Goal: Task Accomplishment & Management: Use online tool/utility

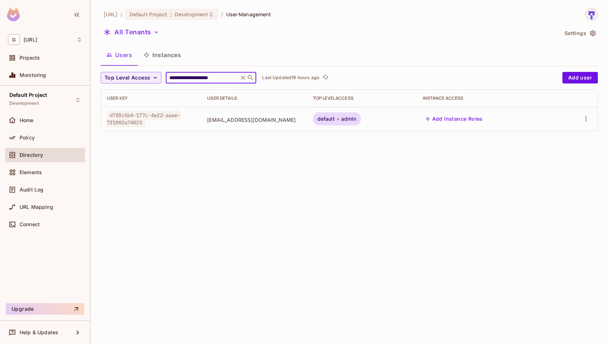
click at [278, 186] on div "**********" at bounding box center [348, 172] width 517 height 344
click at [242, 81] on icon at bounding box center [242, 77] width 7 height 7
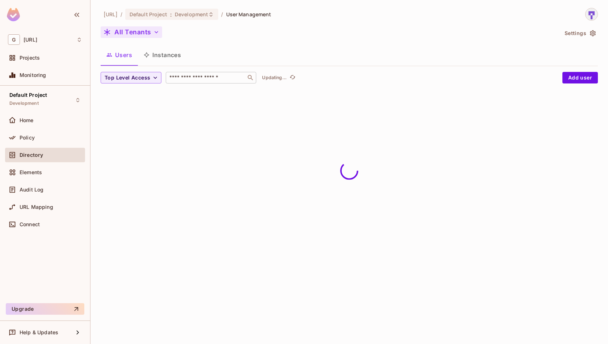
click at [157, 35] on icon "button" at bounding box center [156, 32] width 7 height 7
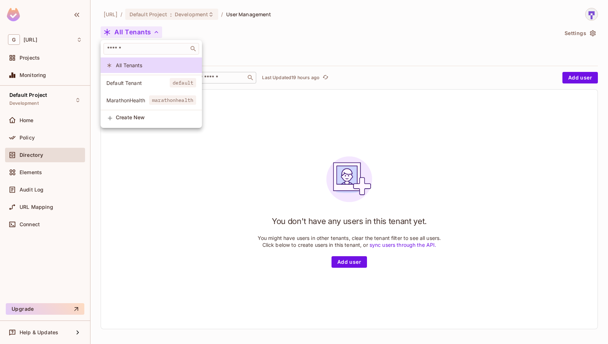
click at [248, 34] on div at bounding box center [304, 172] width 608 height 344
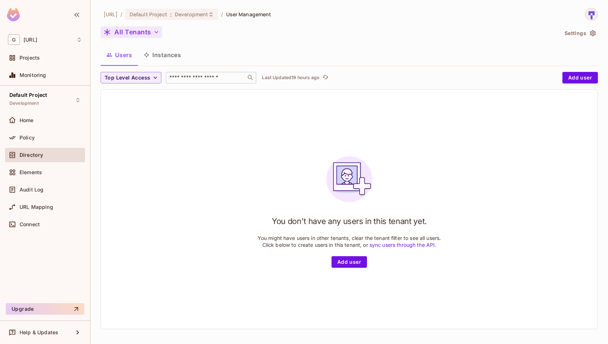
click at [151, 32] on button "All Tenants" at bounding box center [131, 32] width 61 height 12
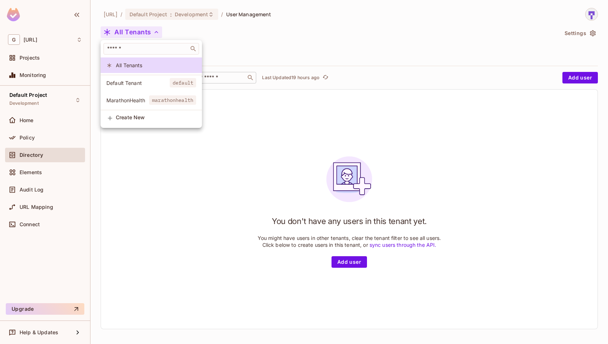
click at [237, 43] on div at bounding box center [304, 172] width 608 height 344
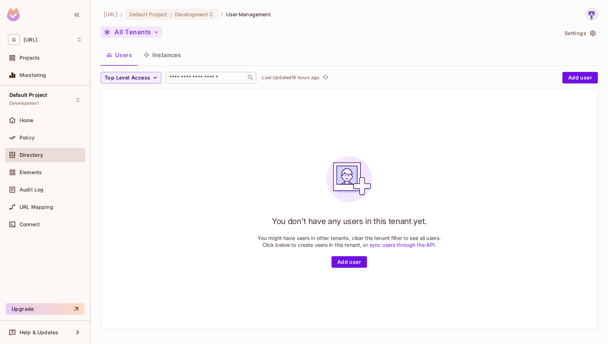
click at [149, 36] on button "All Tenants" at bounding box center [131, 32] width 61 height 12
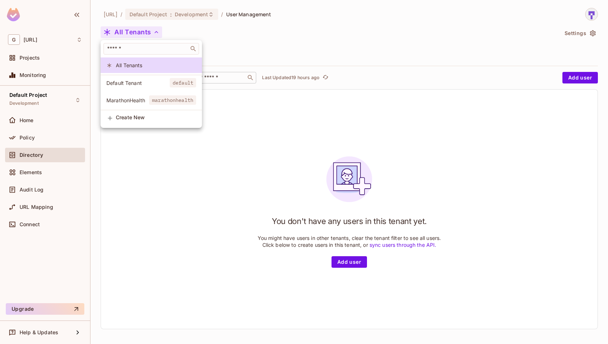
click at [140, 115] on span "Create New" at bounding box center [156, 118] width 80 height 6
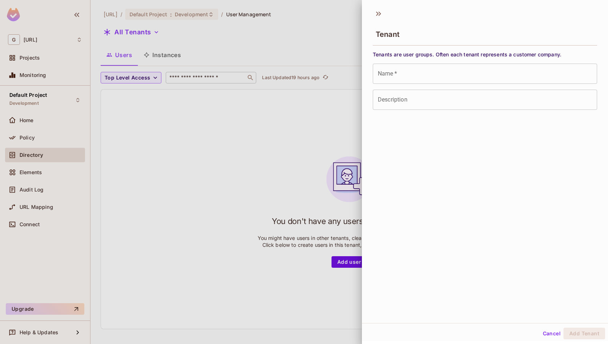
click at [433, 77] on input "Name   *" at bounding box center [484, 74] width 224 height 20
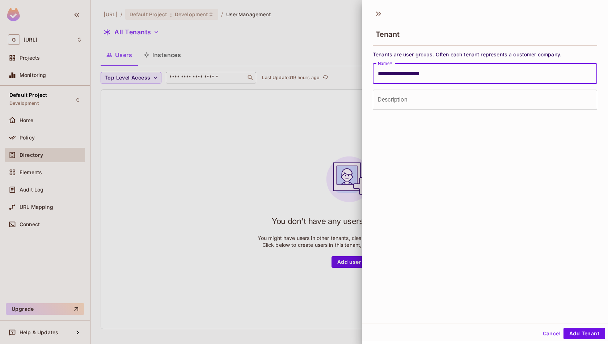
scroll to position [1, 0]
type input "**********"
click at [587, 334] on button "Add Tenant" at bounding box center [584, 333] width 42 height 12
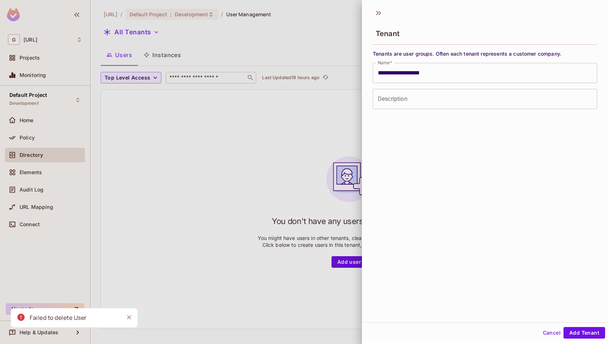
scroll to position [0, 0]
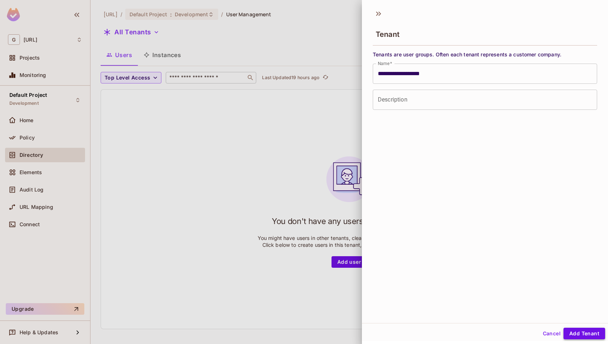
click at [578, 333] on button "Add Tenant" at bounding box center [584, 334] width 42 height 12
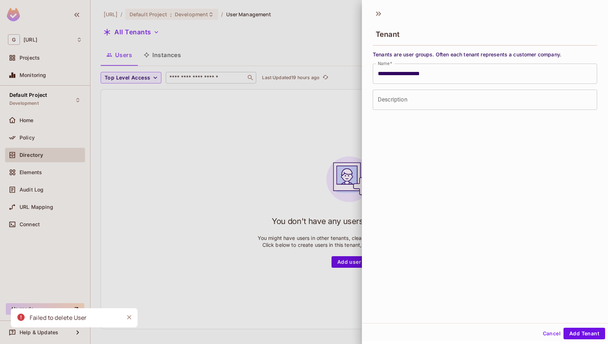
click at [128, 316] on icon "Close" at bounding box center [128, 317] width 7 height 7
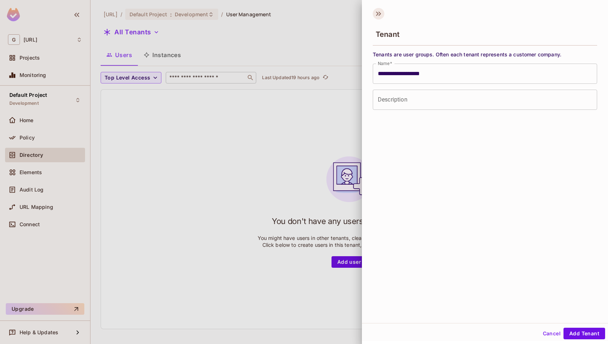
click at [383, 11] on icon at bounding box center [378, 14] width 12 height 12
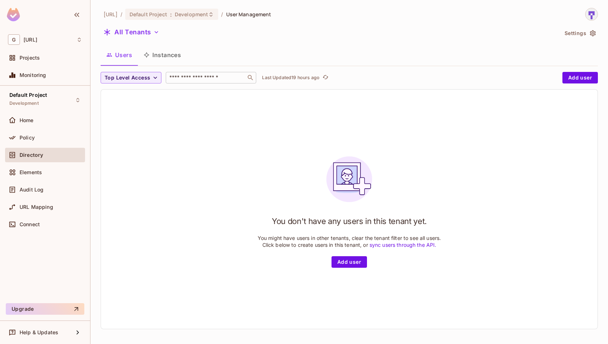
click at [410, 148] on div "You don't have any users in this tenant yet. You might have users in other tena…" at bounding box center [349, 209] width 496 height 239
click at [154, 32] on icon "button" at bounding box center [156, 32] width 7 height 7
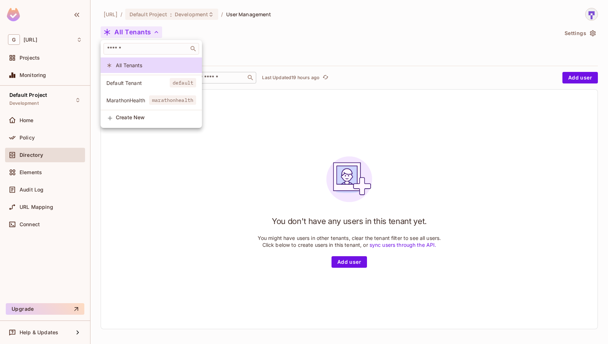
click at [256, 46] on div at bounding box center [304, 172] width 608 height 344
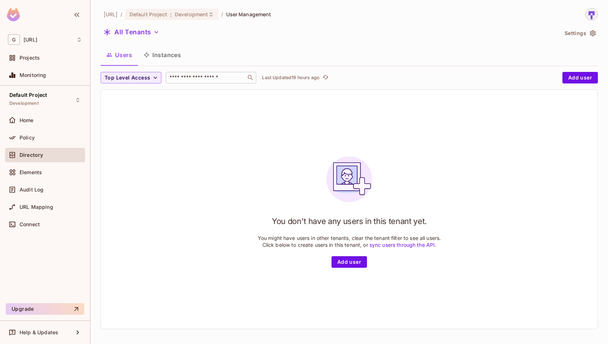
click at [171, 59] on button "Instances" at bounding box center [162, 55] width 49 height 18
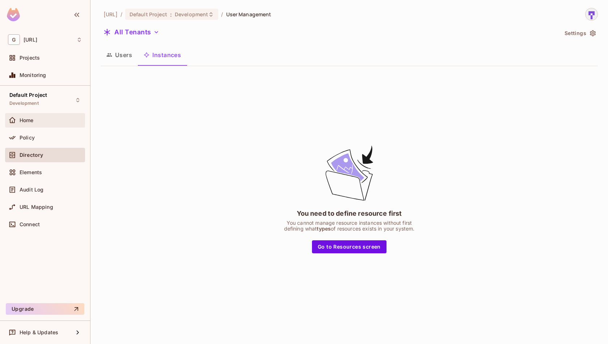
click at [62, 120] on div "Home" at bounding box center [51, 121] width 63 height 6
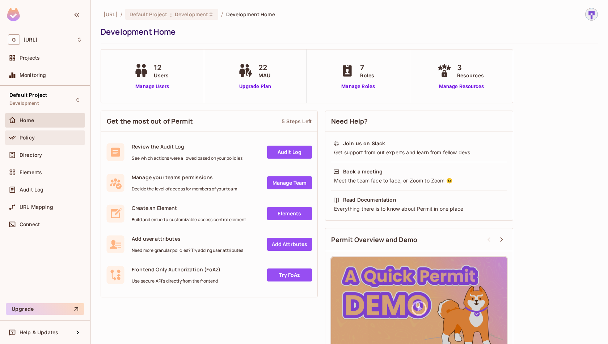
click at [51, 131] on div "Policy" at bounding box center [45, 138] width 80 height 14
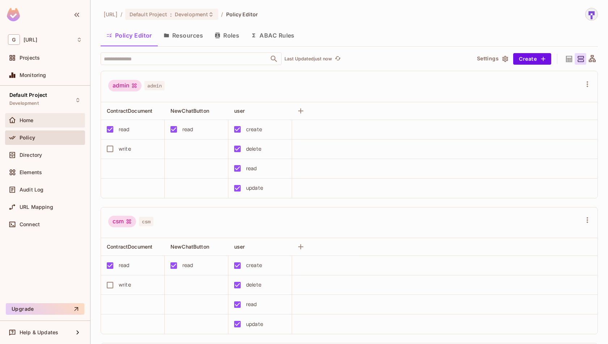
click at [42, 120] on div "Home" at bounding box center [51, 121] width 63 height 6
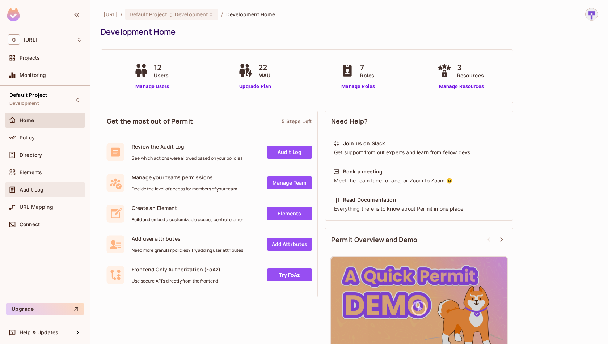
click at [41, 195] on div "Audit Log" at bounding box center [45, 190] width 80 height 14
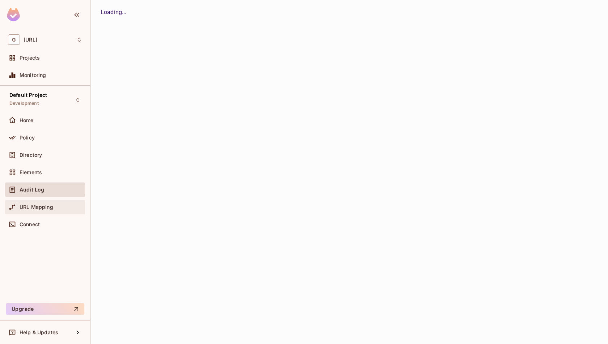
click at [53, 210] on div "URL Mapping" at bounding box center [45, 207] width 74 height 9
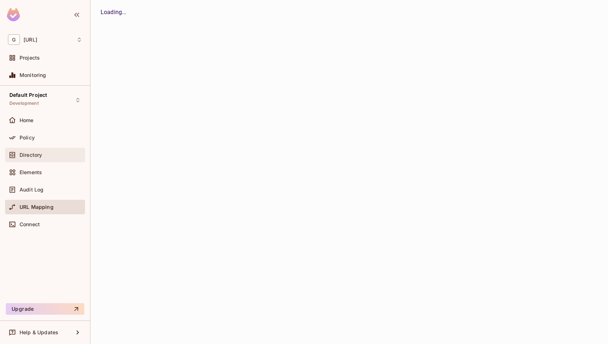
click at [40, 155] on span "Directory" at bounding box center [31, 155] width 22 height 6
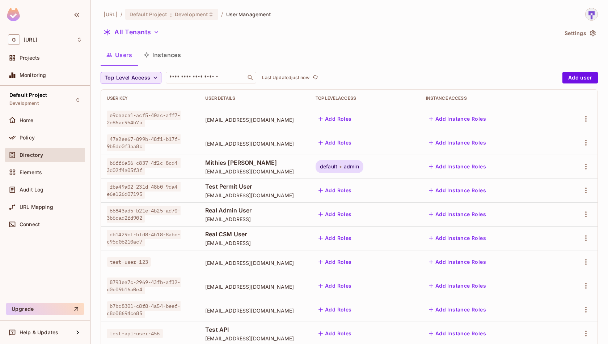
click at [153, 75] on icon "button" at bounding box center [155, 77] width 7 height 7
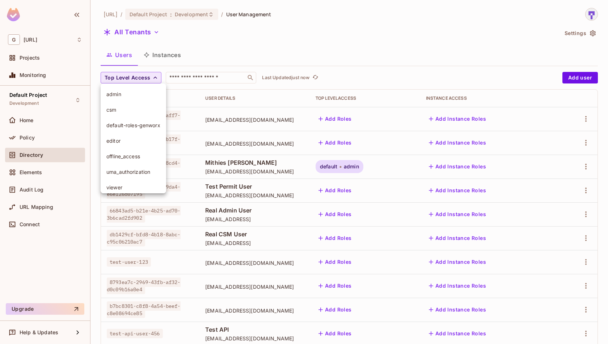
click at [327, 29] on div at bounding box center [304, 172] width 608 height 344
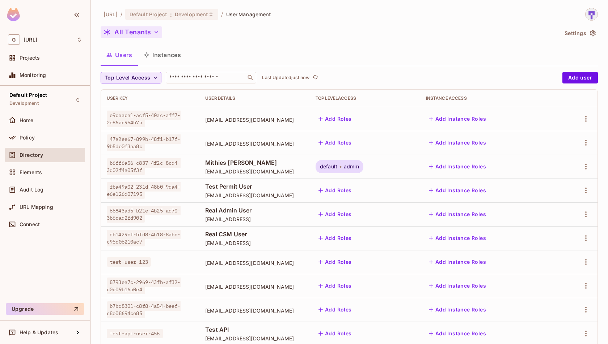
click at [156, 35] on icon "button" at bounding box center [156, 32] width 7 height 7
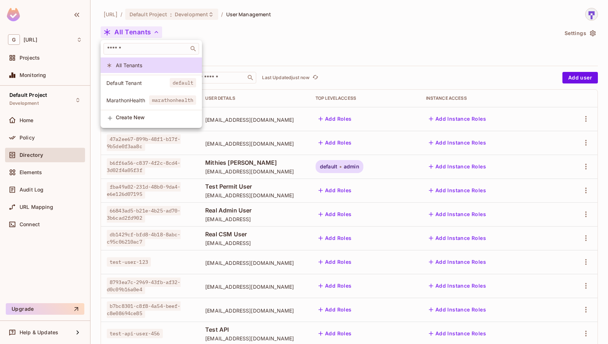
click at [122, 112] on li "Create New" at bounding box center [151, 118] width 101 height 16
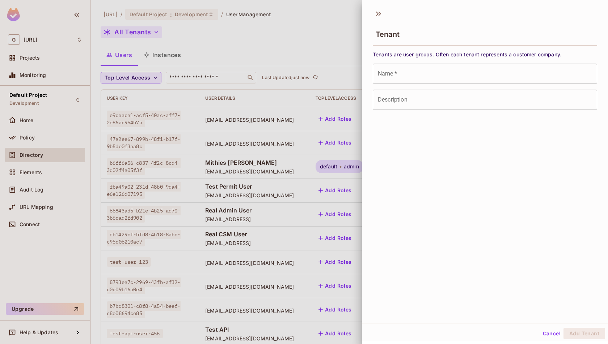
click at [423, 78] on input "Name   *" at bounding box center [484, 74] width 224 height 20
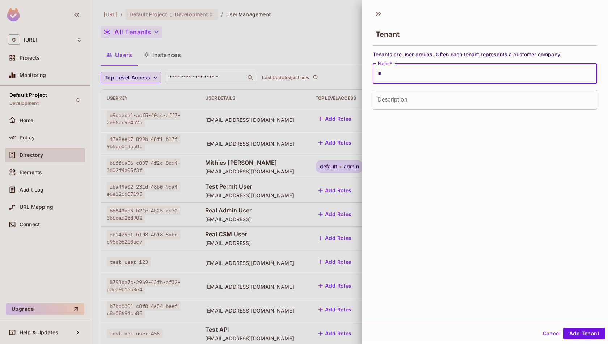
type input "**********"
click at [595, 331] on button "Add Tenant" at bounding box center [584, 334] width 42 height 12
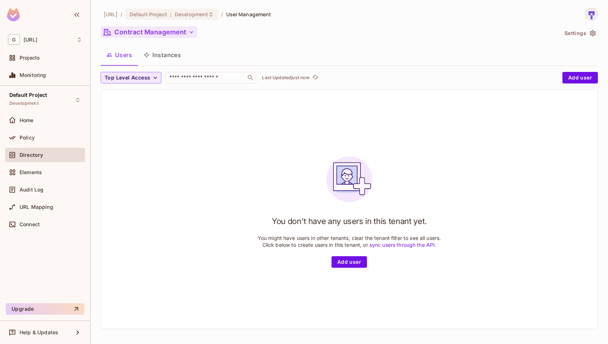
click at [171, 225] on div "You don't have any users in this tenant yet. You might have users in other tena…" at bounding box center [349, 209] width 496 height 239
click at [192, 31] on icon "button" at bounding box center [191, 32] width 7 height 7
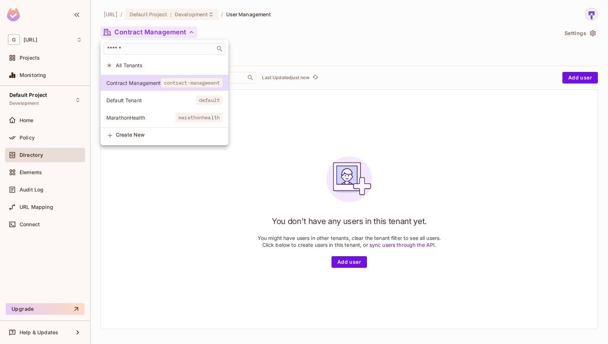
click at [316, 52] on div at bounding box center [304, 172] width 608 height 344
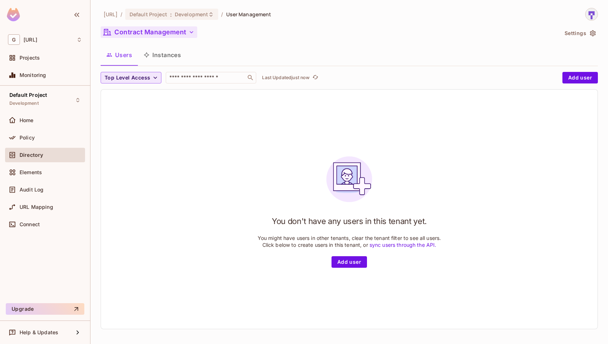
click at [167, 55] on button "Instances" at bounding box center [162, 55] width 49 height 18
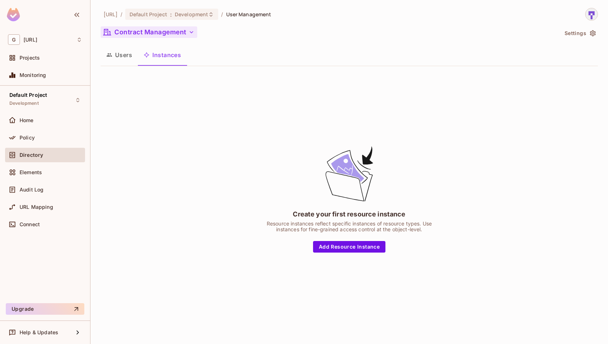
click at [122, 59] on button "Users" at bounding box center [119, 55] width 37 height 18
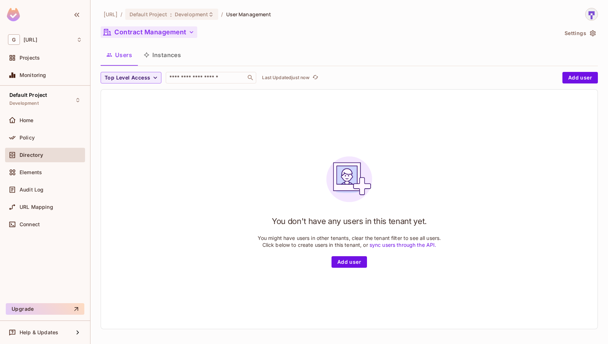
click at [190, 33] on icon "button" at bounding box center [191, 32] width 7 height 7
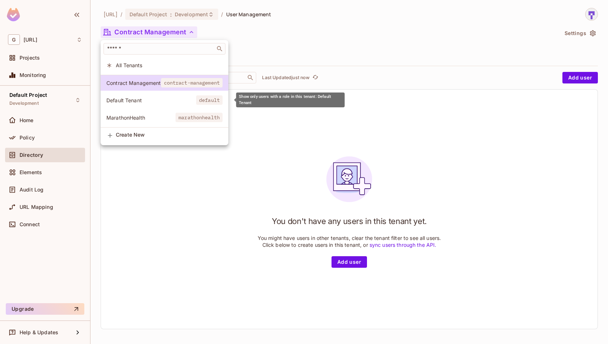
click at [137, 98] on span "Default Tenant" at bounding box center [151, 100] width 90 height 7
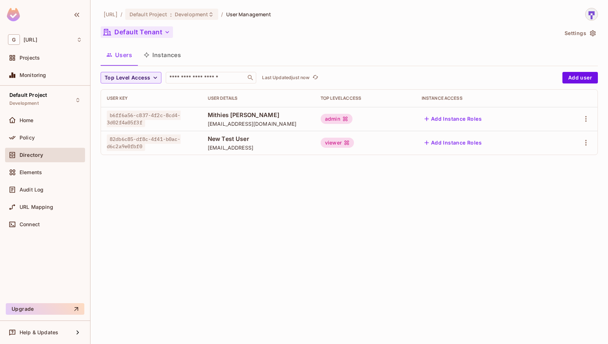
click at [168, 29] on icon "button" at bounding box center [166, 32] width 7 height 7
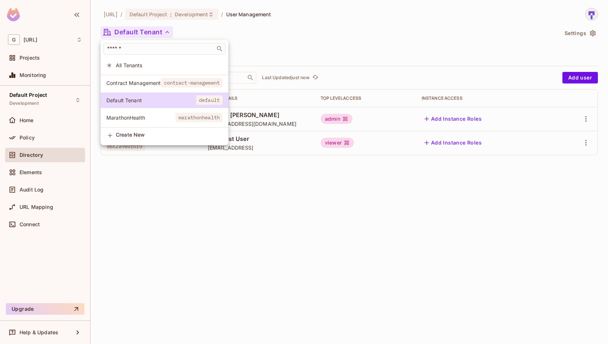
click at [158, 82] on span "Contract Management" at bounding box center [133, 83] width 55 height 7
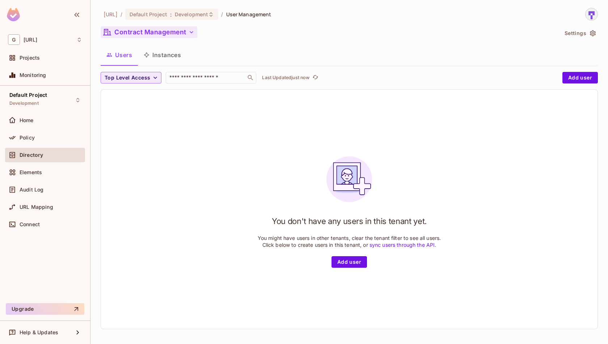
click at [153, 76] on icon "button" at bounding box center [155, 77] width 7 height 7
click at [137, 95] on span "admin" at bounding box center [133, 94] width 54 height 7
click at [126, 77] on icon "button" at bounding box center [125, 77] width 7 height 7
click at [148, 78] on span "Top Level Access" at bounding box center [128, 77] width 46 height 9
click at [137, 110] on span "csm" at bounding box center [133, 109] width 54 height 7
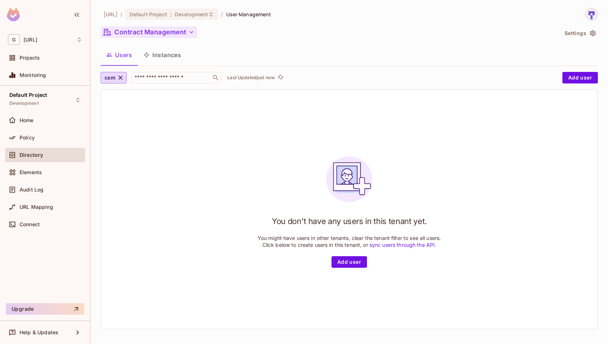
click at [120, 78] on icon "button" at bounding box center [120, 78] width 4 height 4
click at [46, 114] on div "Home" at bounding box center [45, 120] width 80 height 14
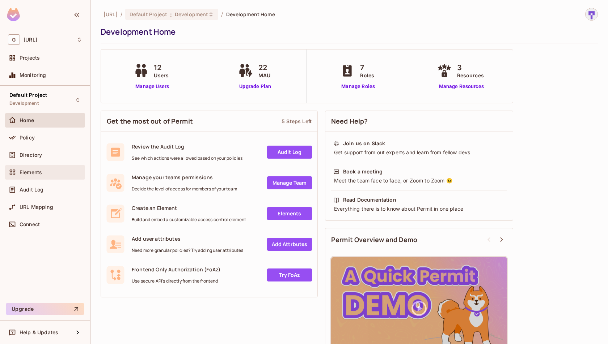
click at [50, 171] on div "Elements" at bounding box center [51, 173] width 63 height 6
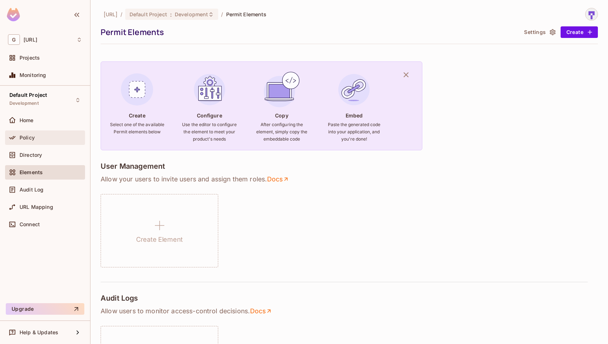
click at [52, 140] on div "Policy" at bounding box center [45, 137] width 74 height 9
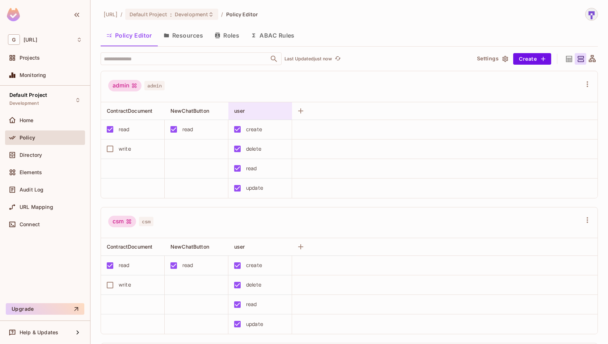
click at [250, 110] on div "user" at bounding box center [258, 110] width 48 height 7
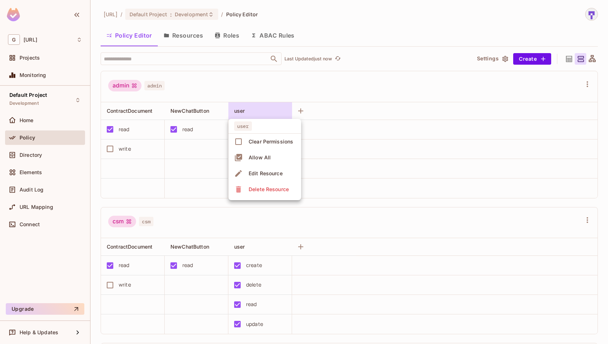
click at [272, 190] on div "Delete Resource" at bounding box center [268, 189] width 40 height 7
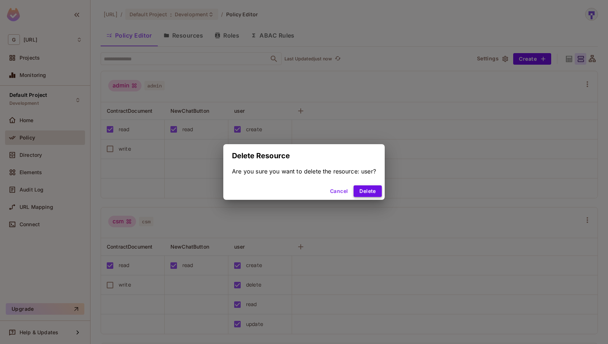
click at [372, 187] on button "Delete" at bounding box center [367, 192] width 28 height 12
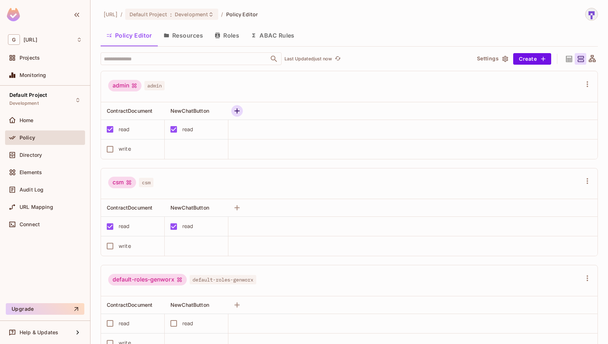
click at [237, 105] on button "button" at bounding box center [237, 111] width 12 height 12
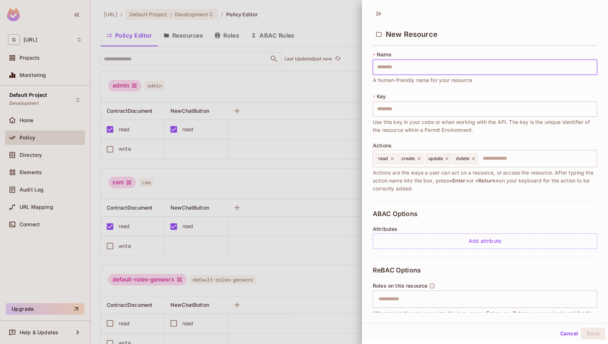
click at [321, 79] on div at bounding box center [304, 172] width 608 height 344
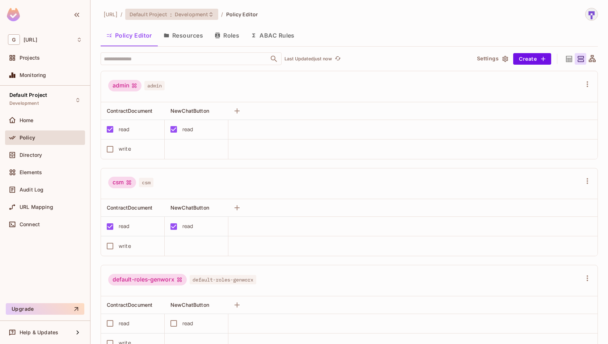
click at [212, 16] on icon at bounding box center [210, 14] width 3 height 4
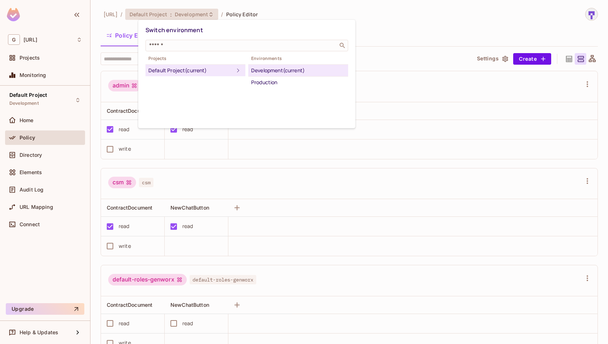
click at [222, 16] on div at bounding box center [304, 172] width 608 height 344
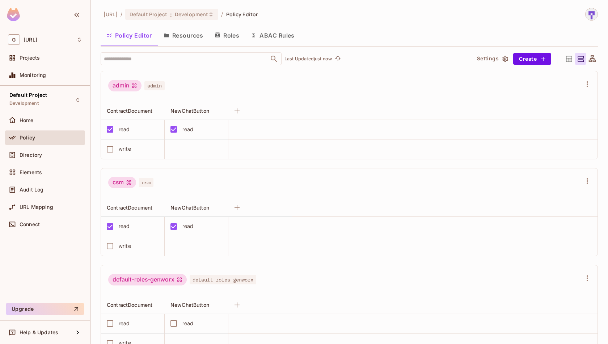
click at [190, 37] on button "Resources" at bounding box center [183, 35] width 51 height 18
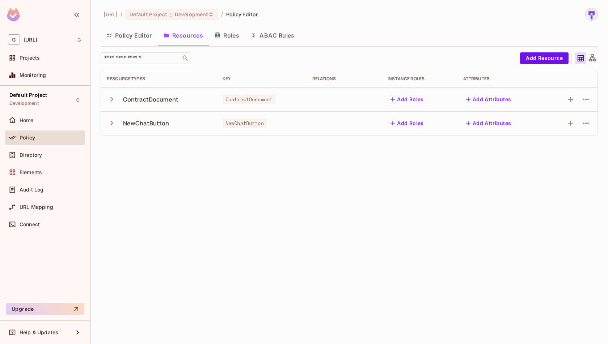
click at [272, 169] on div "genworx.ai / Default Project : Development / Policy Editor Policy Editor Resour…" at bounding box center [348, 172] width 517 height 344
click at [542, 59] on button "Add Resource" at bounding box center [544, 58] width 48 height 12
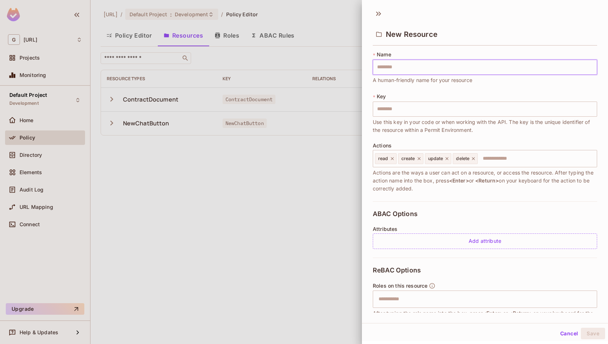
click at [515, 65] on input "text" at bounding box center [484, 67] width 224 height 15
type input "*"
type input "**"
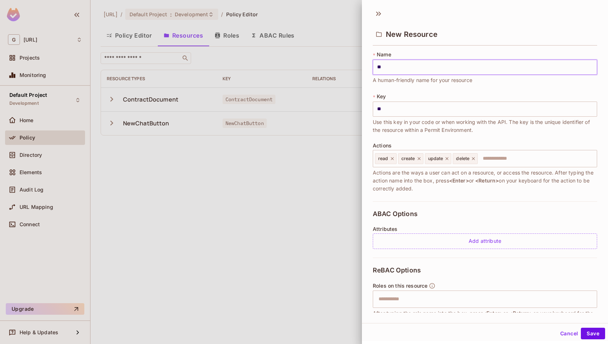
type input "***"
type input "****"
type input "*****"
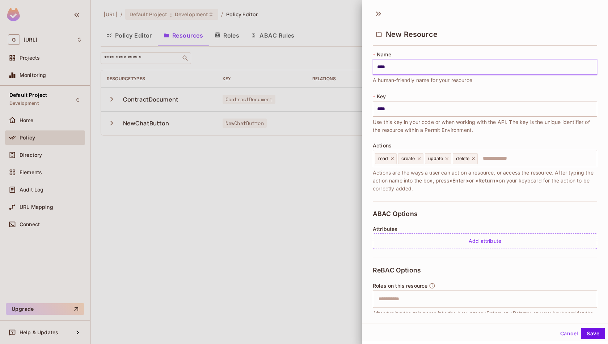
type input "*****"
type input "******"
type input "*******"
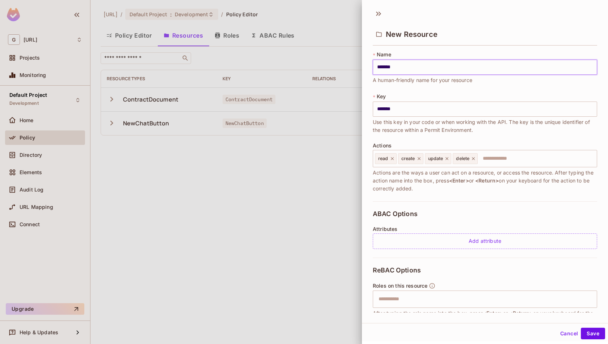
type input "********"
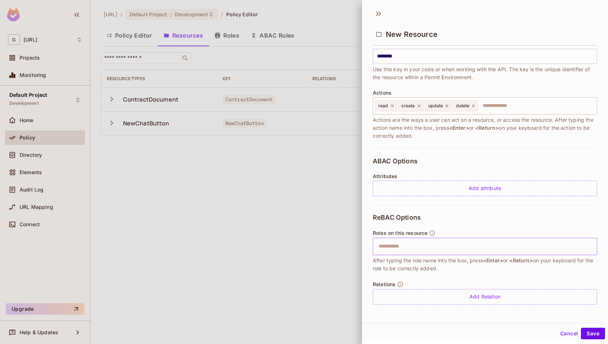
type input "********"
click at [476, 243] on input "text" at bounding box center [484, 246] width 220 height 14
click at [524, 221] on div "ReBAC Options Roles on this resource ​ After typing the role name into the box,…" at bounding box center [484, 259] width 224 height 108
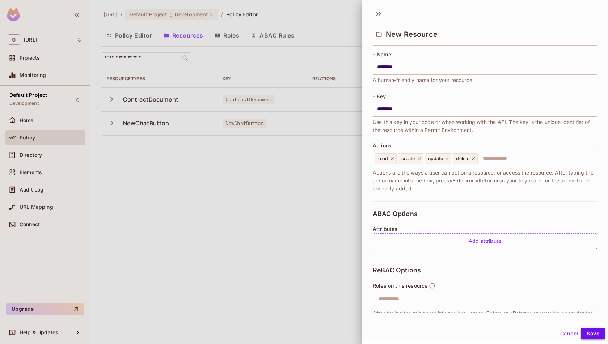
click at [586, 333] on button "Save" at bounding box center [592, 334] width 24 height 12
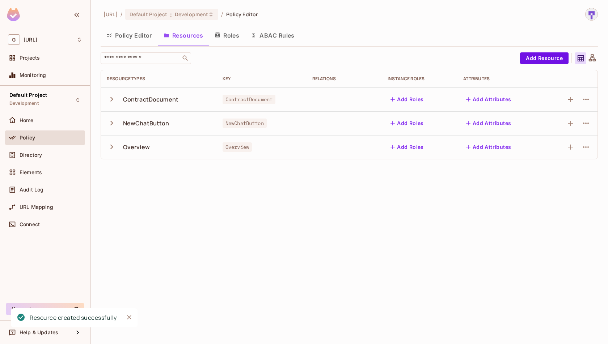
click at [331, 273] on div "genworx.ai / Default Project : Development / Policy Editor Policy Editor Resour…" at bounding box center [348, 172] width 517 height 344
click at [114, 150] on icon "button" at bounding box center [112, 147] width 10 height 10
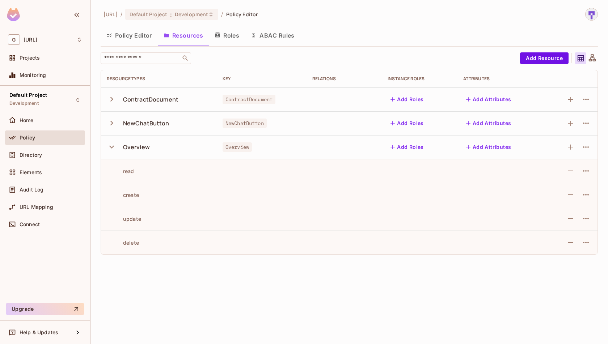
click at [114, 150] on icon "button" at bounding box center [112, 147] width 10 height 10
click at [233, 35] on button "Roles" at bounding box center [227, 35] width 36 height 18
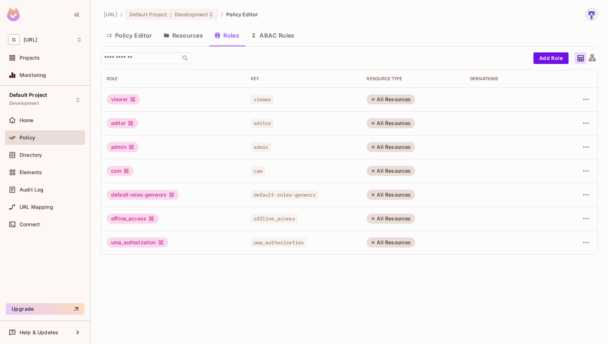
click at [177, 36] on button "Resources" at bounding box center [183, 35] width 51 height 18
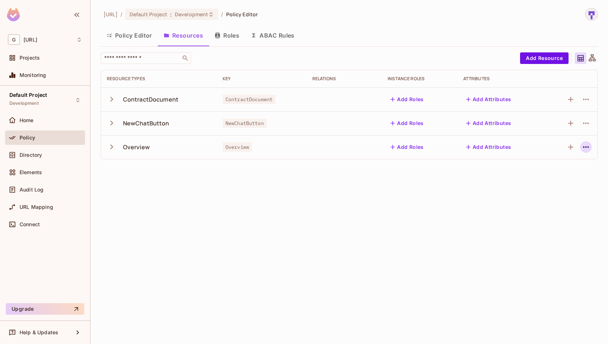
click at [583, 150] on icon "button" at bounding box center [585, 147] width 9 height 9
click at [566, 176] on div "Edit Resource" at bounding box center [554, 175] width 34 height 7
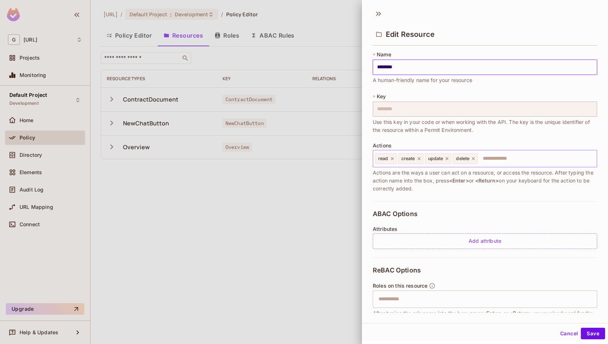
click at [419, 156] on icon at bounding box center [418, 158] width 5 height 5
click at [419, 156] on icon at bounding box center [420, 158] width 5 height 5
click at [419, 156] on icon at bounding box center [418, 158] width 5 height 5
click at [425, 162] on input "text" at bounding box center [495, 159] width 196 height 14
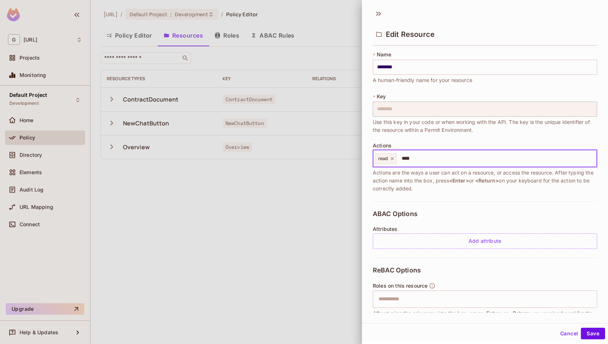
click at [442, 161] on input "****" at bounding box center [495, 159] width 196 height 14
type input "*"
type input "*******"
click at [422, 160] on icon at bounding box center [423, 158] width 5 height 5
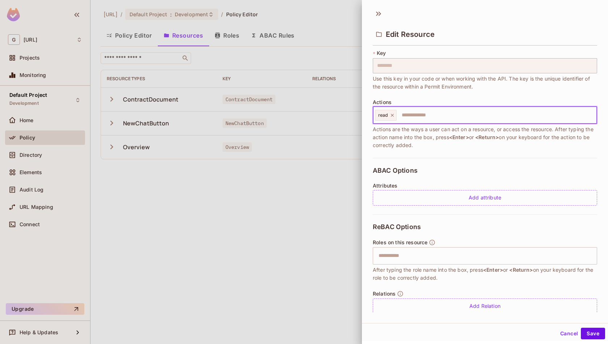
scroll to position [53, 0]
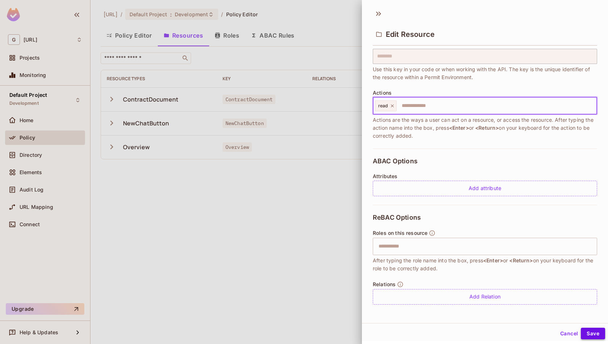
click at [592, 332] on button "Save" at bounding box center [592, 334] width 24 height 12
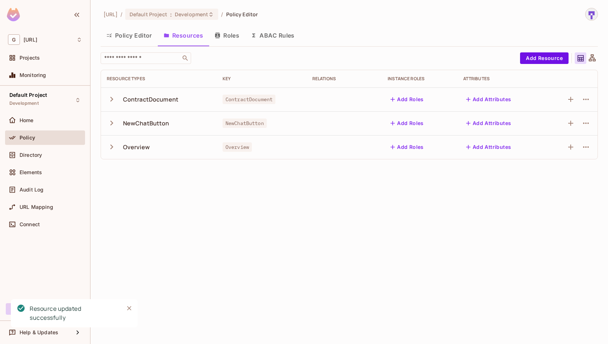
click at [123, 39] on button "Policy Editor" at bounding box center [129, 35] width 57 height 18
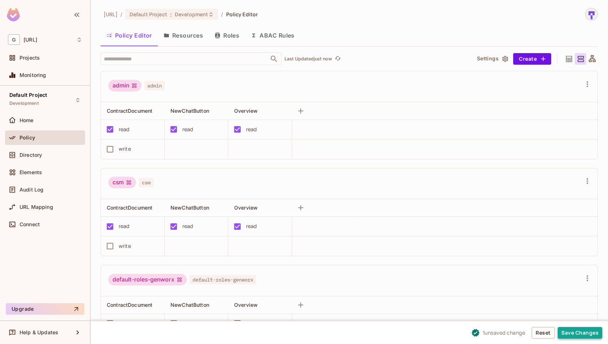
click at [576, 329] on button "Save Changes" at bounding box center [579, 333] width 44 height 12
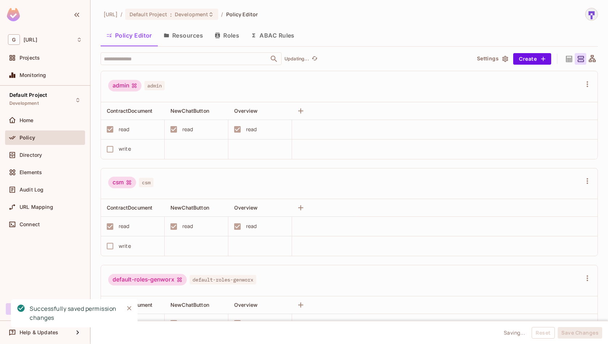
click at [502, 240] on td at bounding box center [444, 246] width 305 height 20
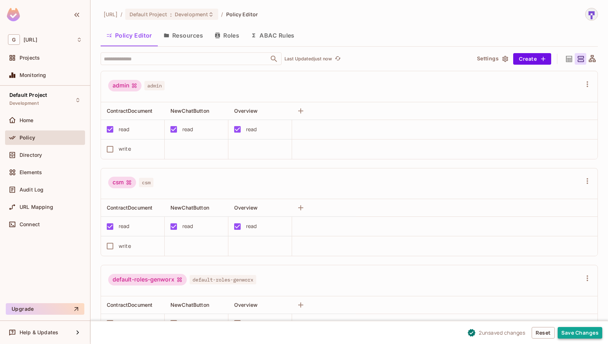
click at [589, 331] on button "Save Changes" at bounding box center [579, 333] width 44 height 12
